Goal: Information Seeking & Learning: Learn about a topic

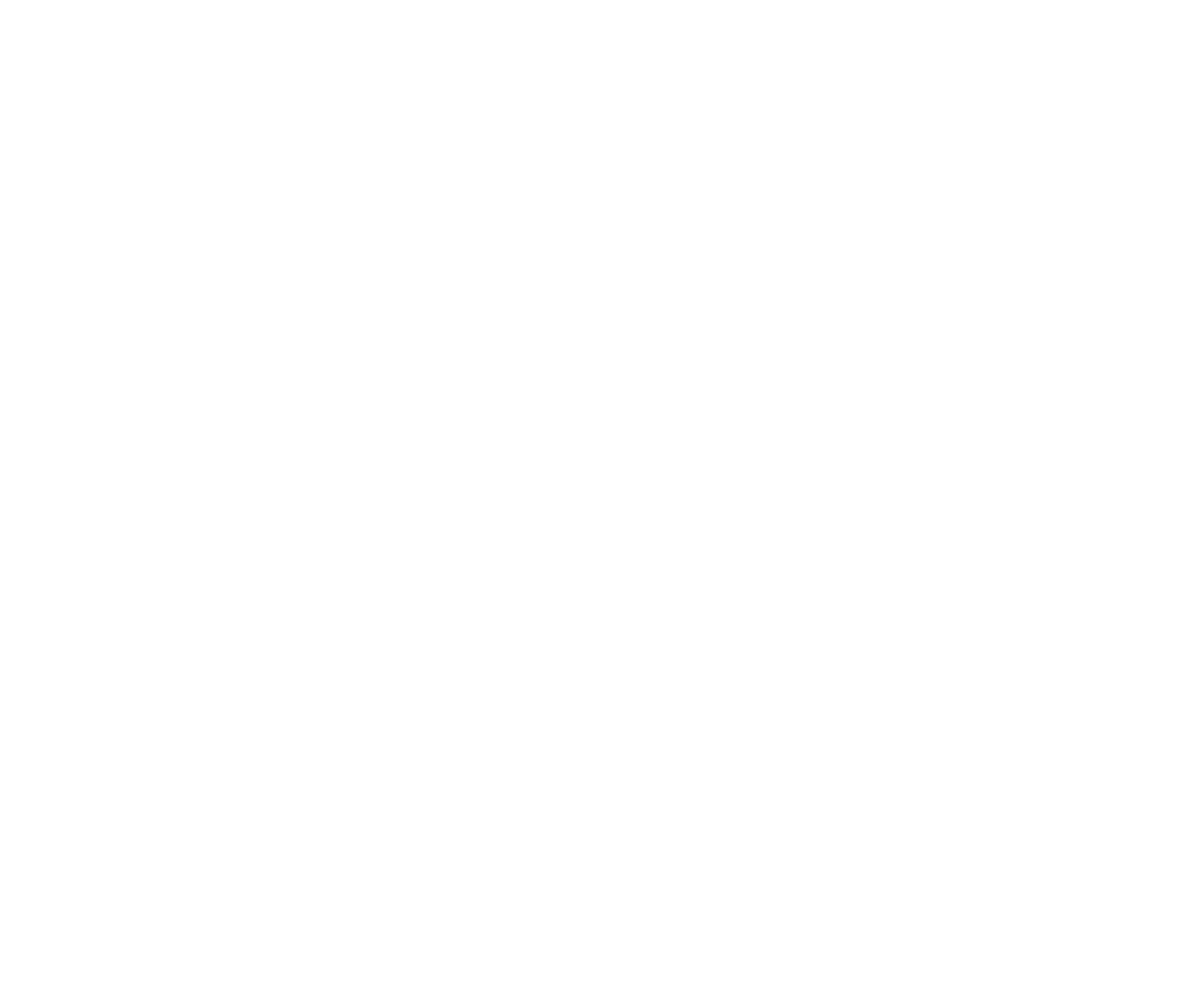
scroll to position [1244, 0]
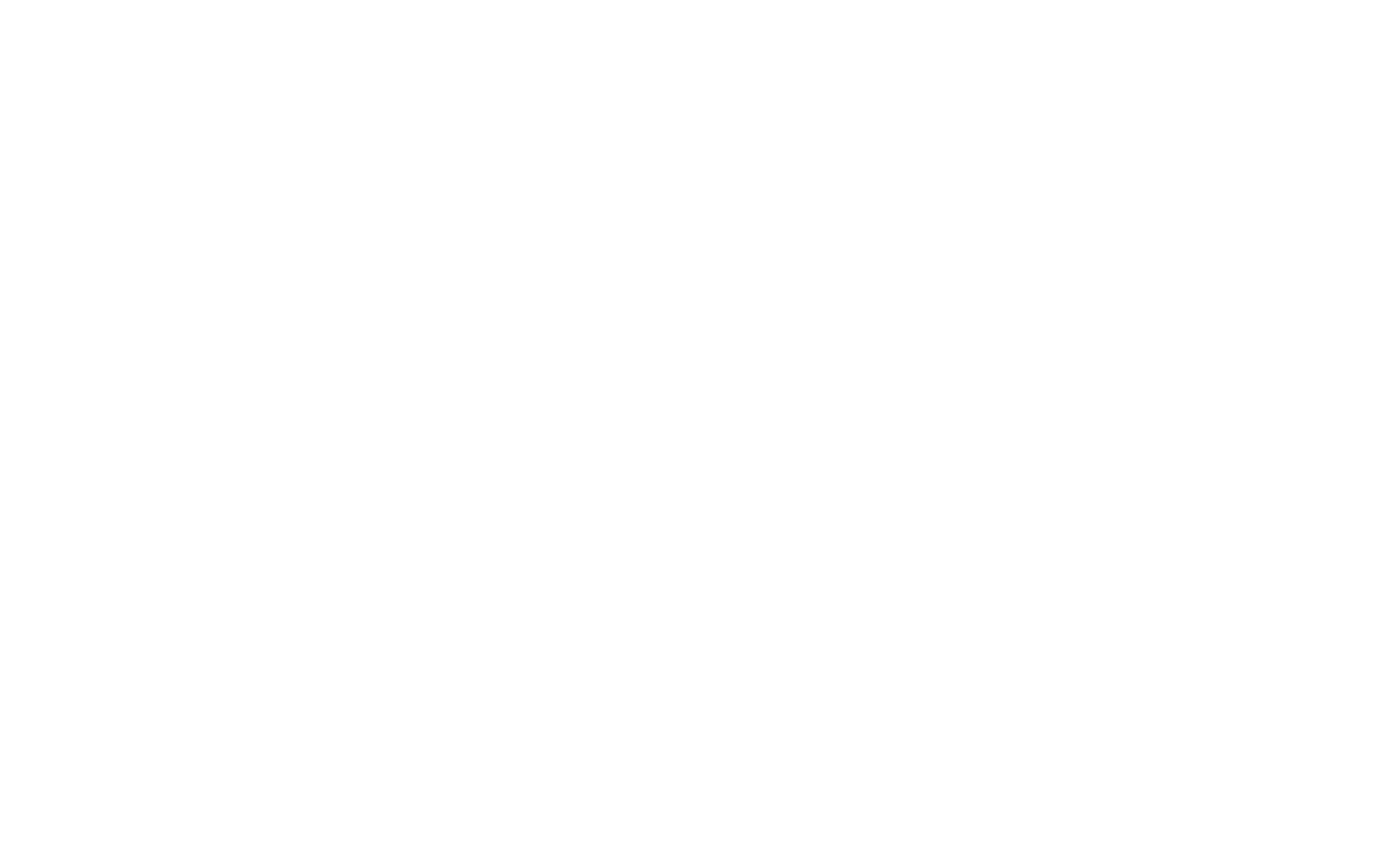
drag, startPoint x: 490, startPoint y: 276, endPoint x: 557, endPoint y: 201, distance: 100.6
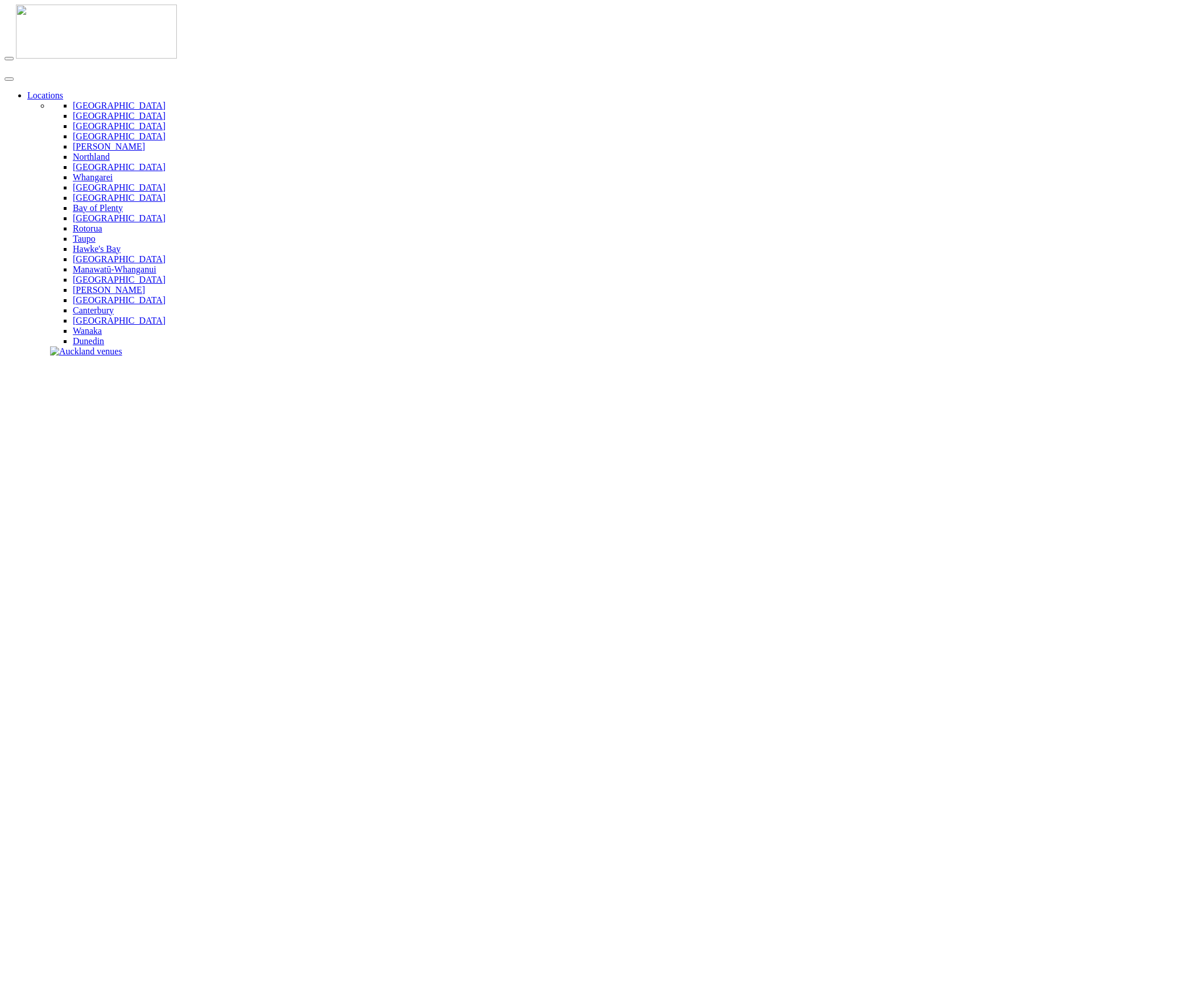
type input "****"
drag, startPoint x: 795, startPoint y: 203, endPoint x: 868, endPoint y: 3, distance: 212.9
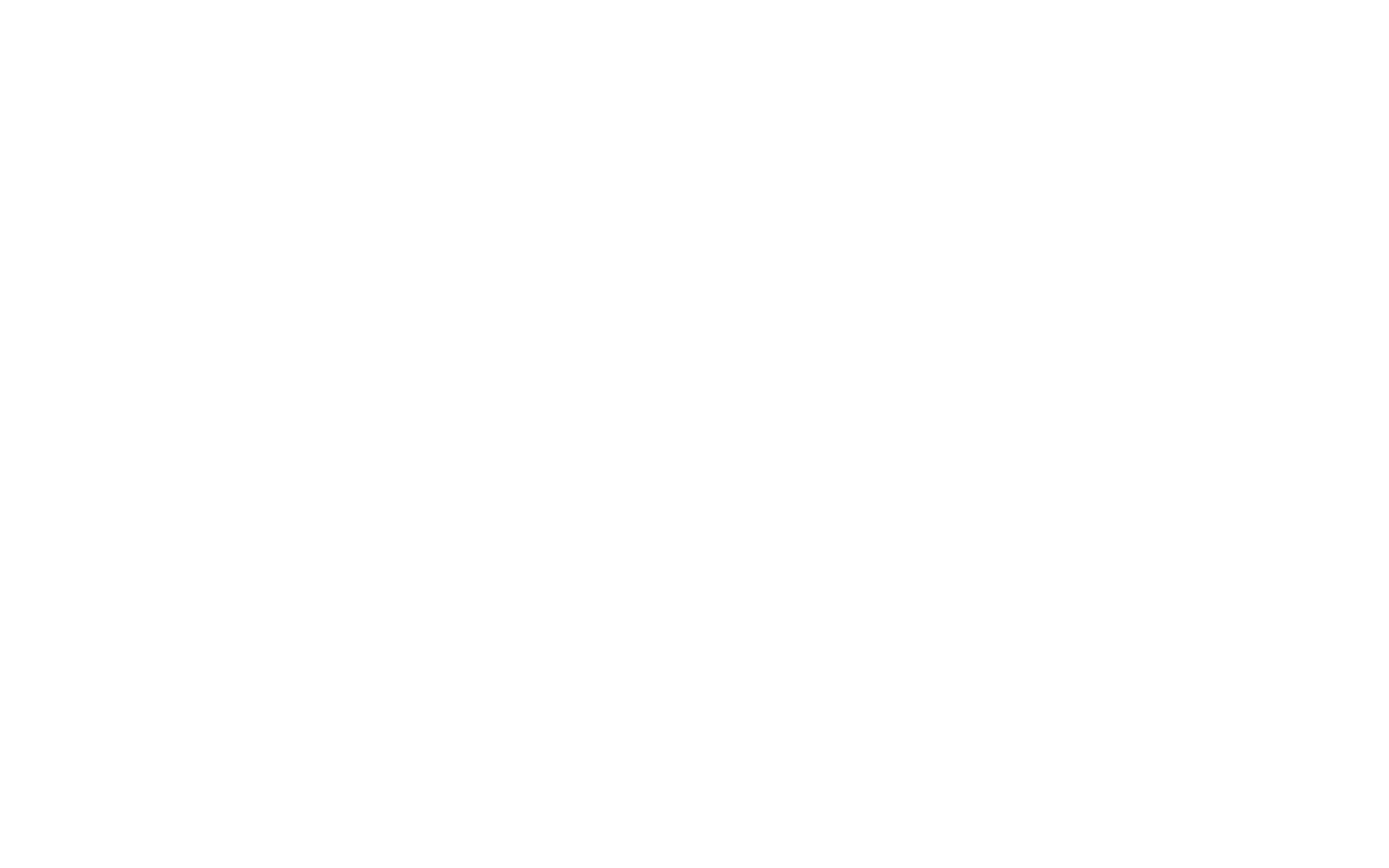
scroll to position [668, 0]
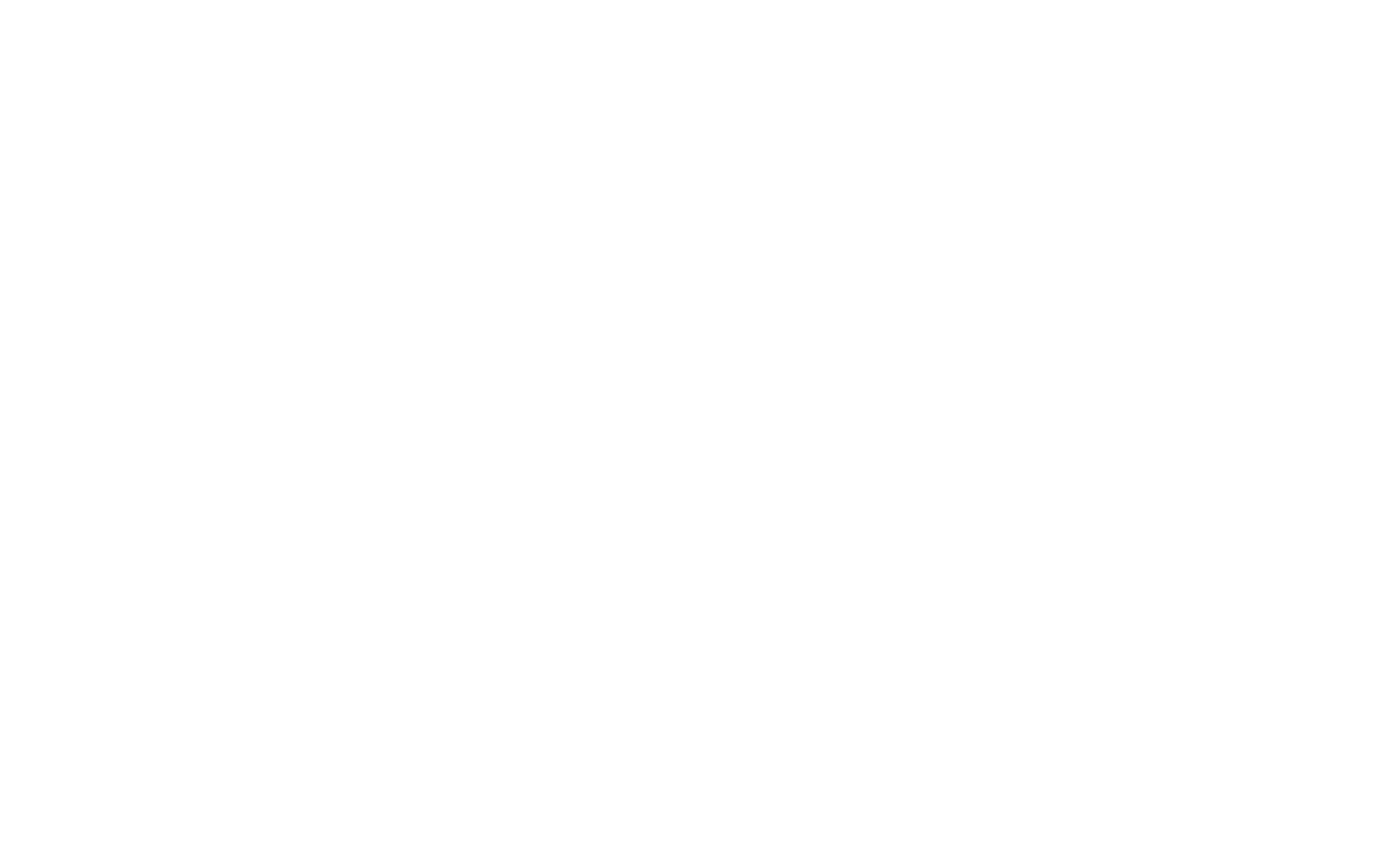
scroll to position [1447, 0]
